Goal: Task Accomplishment & Management: Manage account settings

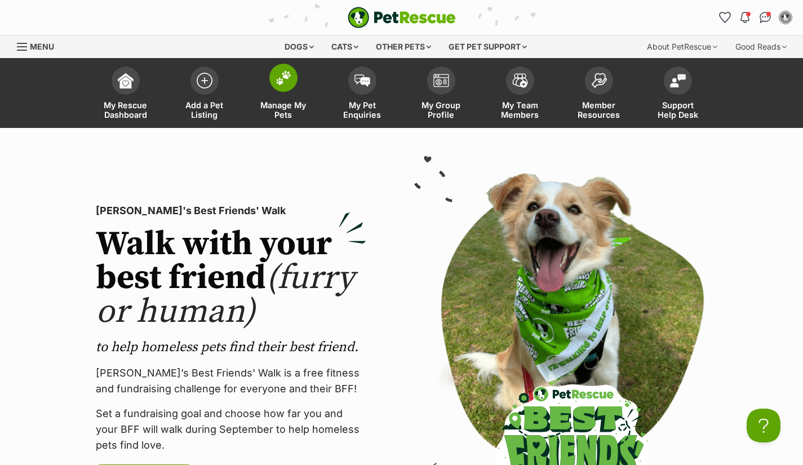
click at [292, 112] on span "Manage My Pets" at bounding box center [283, 109] width 51 height 19
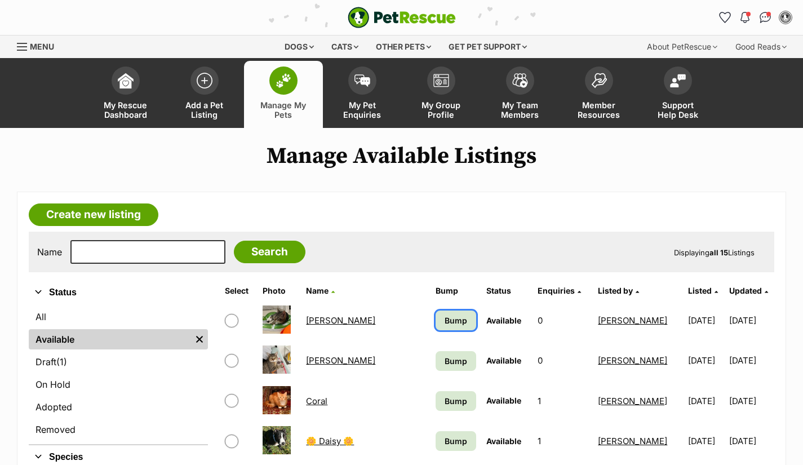
click at [445, 324] on span "Bump" at bounding box center [456, 321] width 23 height 12
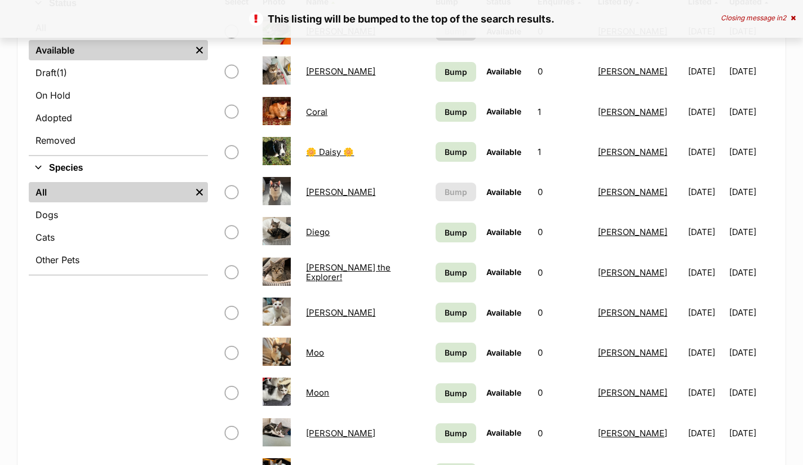
scroll to position [302, 0]
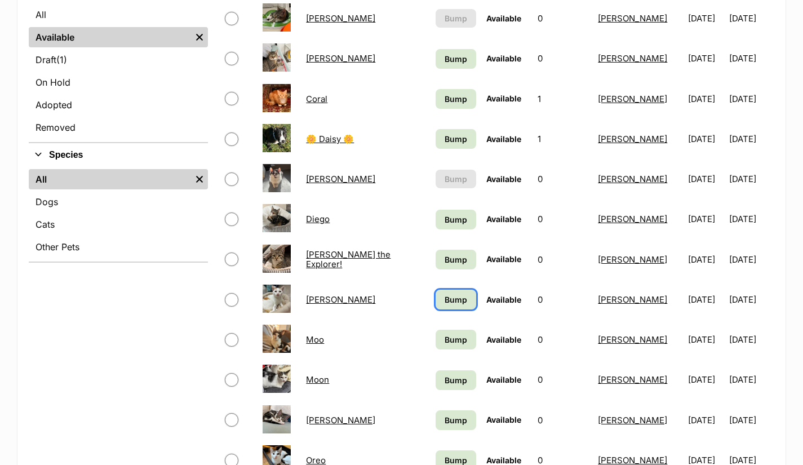
click at [445, 300] on span "Bump" at bounding box center [456, 300] width 23 height 12
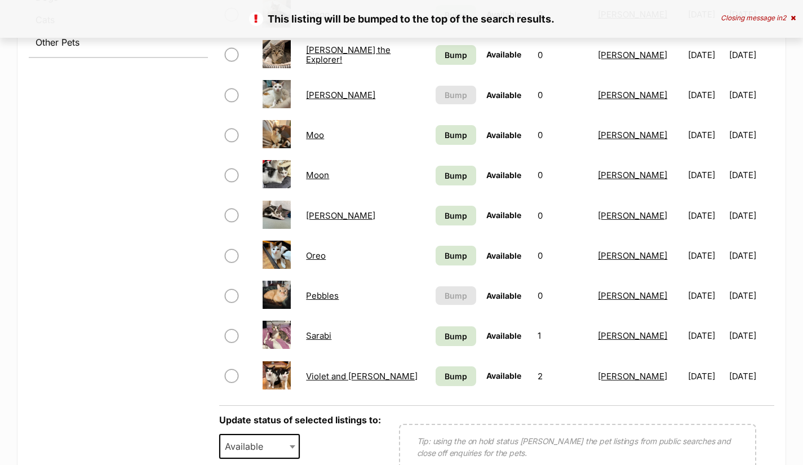
scroll to position [511, 0]
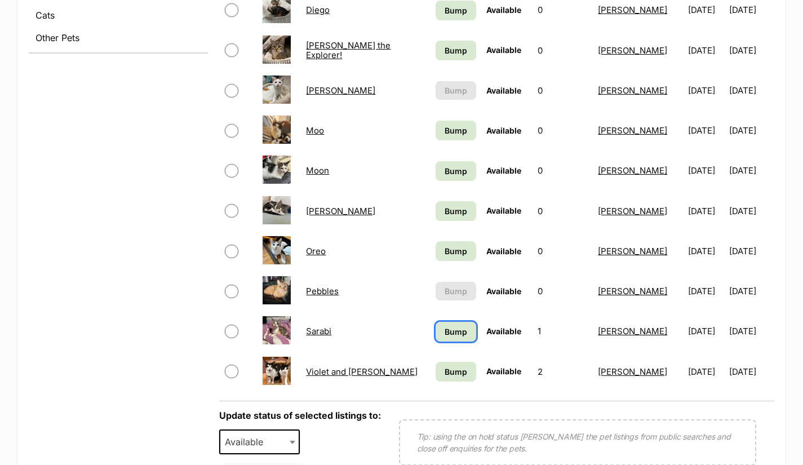
click at [445, 330] on span "Bump" at bounding box center [456, 332] width 23 height 12
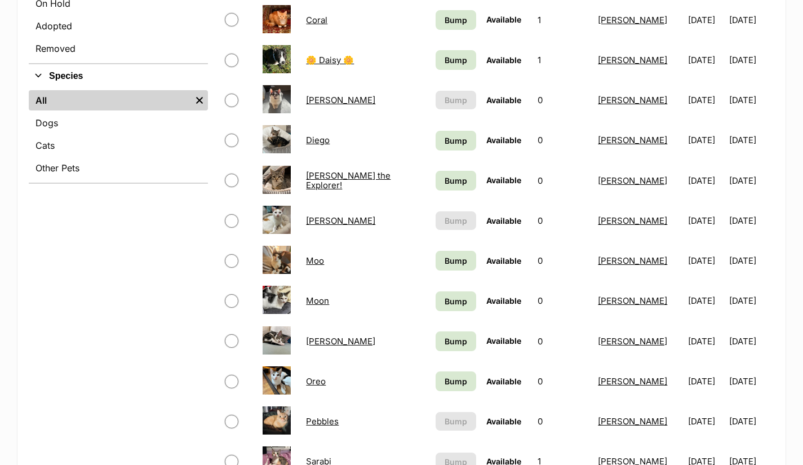
scroll to position [382, 0]
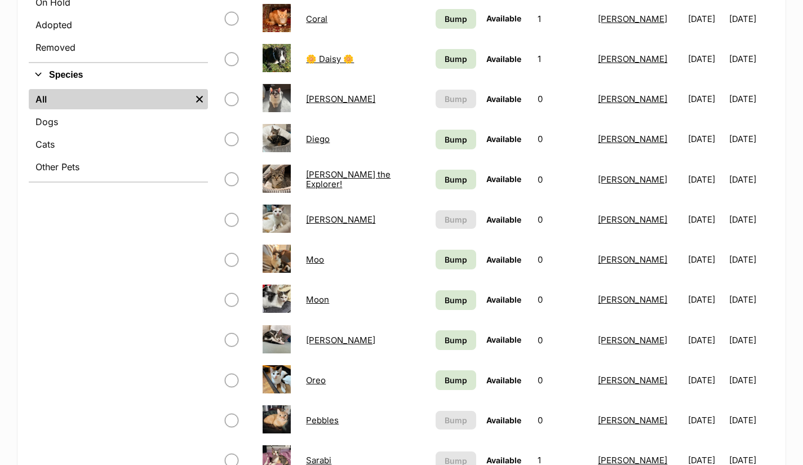
click at [317, 263] on link "Moo" at bounding box center [315, 259] width 18 height 11
